Goal: Navigation & Orientation: Find specific page/section

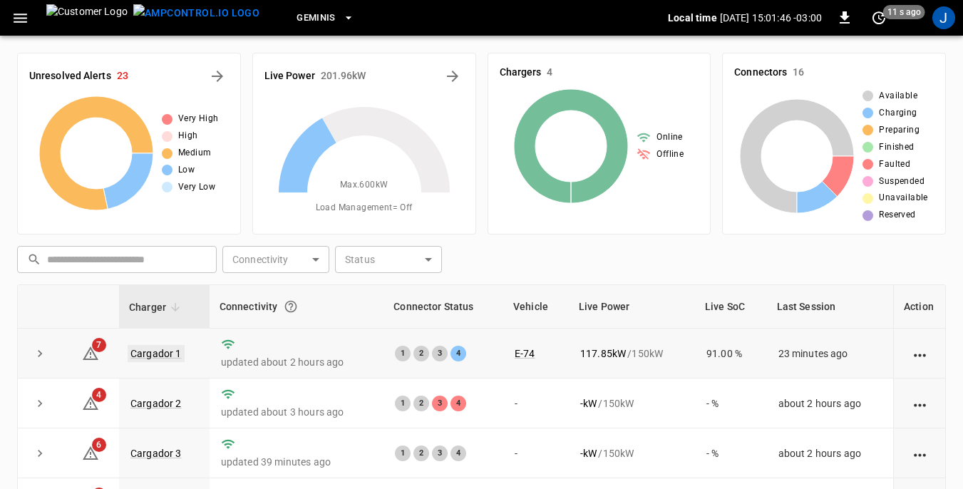
click at [148, 351] on link "Cargador 1" at bounding box center [156, 353] width 57 height 17
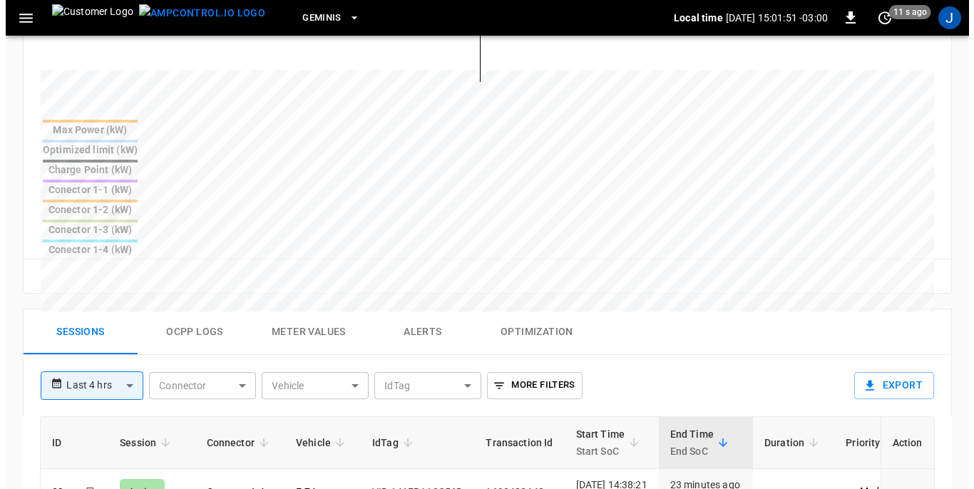
scroll to position [642, 0]
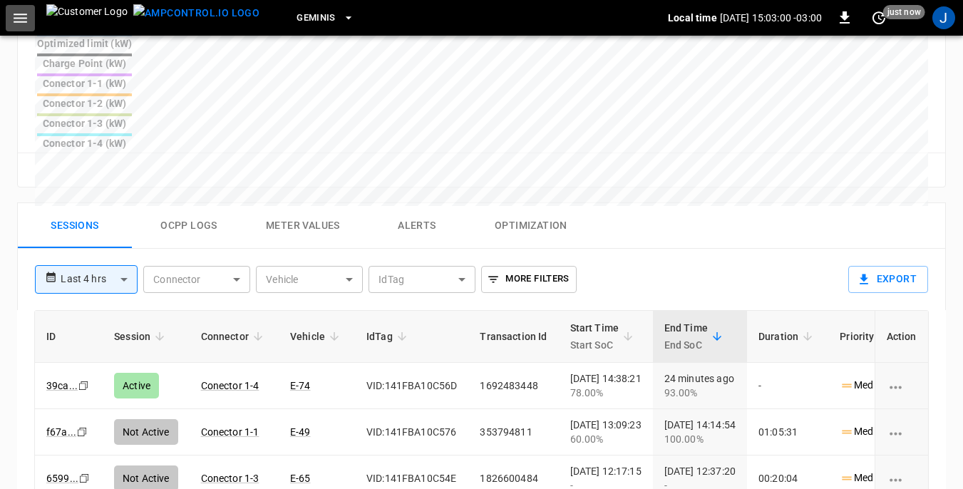
click at [24, 23] on icon "button" at bounding box center [20, 18] width 18 height 18
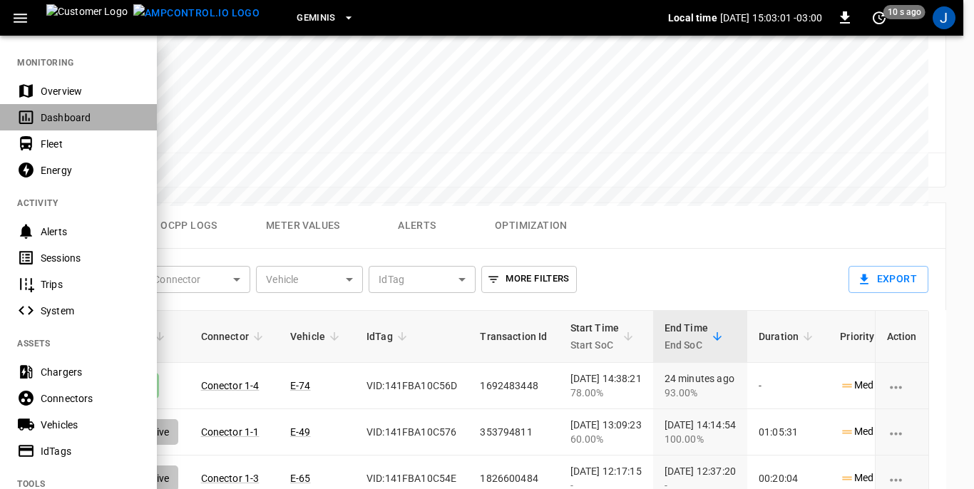
click at [57, 116] on div "Dashboard" at bounding box center [90, 118] width 99 height 14
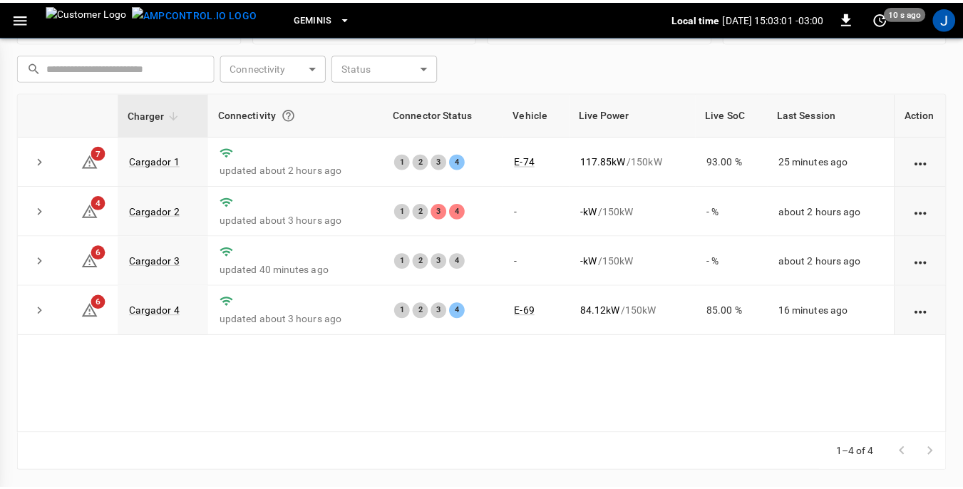
scroll to position [192, 0]
